Goal: Task Accomplishment & Management: Manage account settings

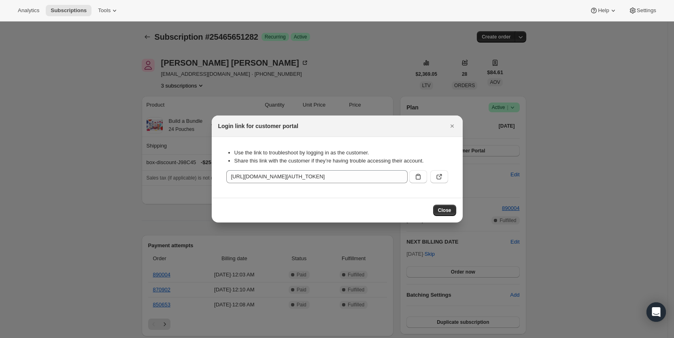
click at [455, 123] on icon "Close" at bounding box center [452, 126] width 8 height 8
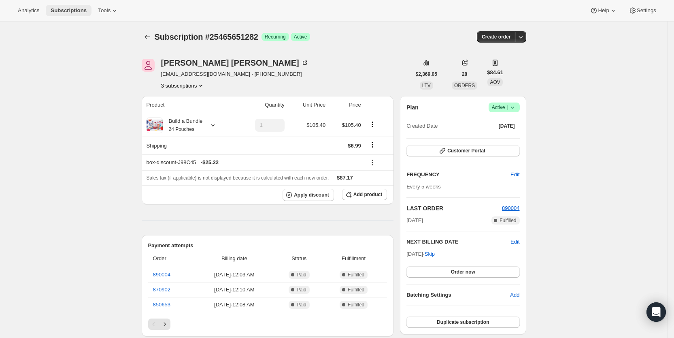
click at [67, 7] on span "Subscriptions" at bounding box center [69, 10] width 36 height 6
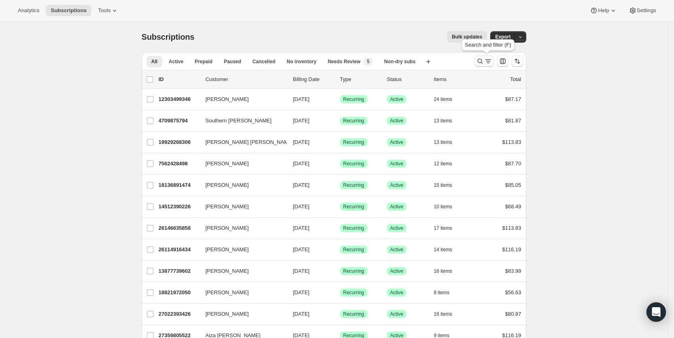
click at [484, 62] on icon "Search and filter results" at bounding box center [480, 61] width 8 height 8
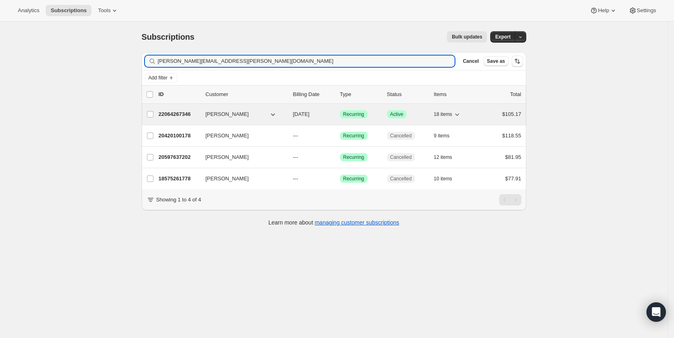
type input "[PERSON_NAME][EMAIL_ADDRESS][PERSON_NAME][DOMAIN_NAME]"
click at [310, 116] on span "[DATE]" at bounding box center [301, 114] width 17 height 6
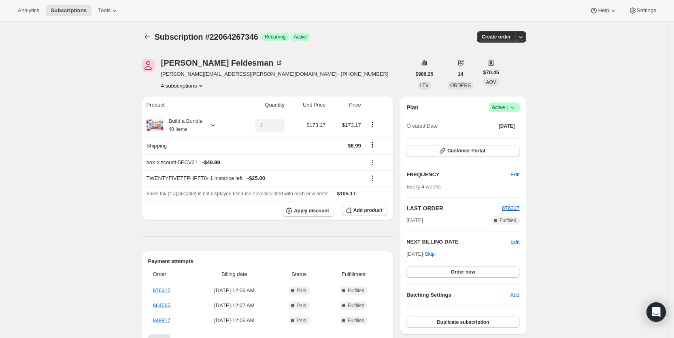
drag, startPoint x: 589, startPoint y: 257, endPoint x: 506, endPoint y: 278, distance: 86.0
